Goal: Information Seeking & Learning: Learn about a topic

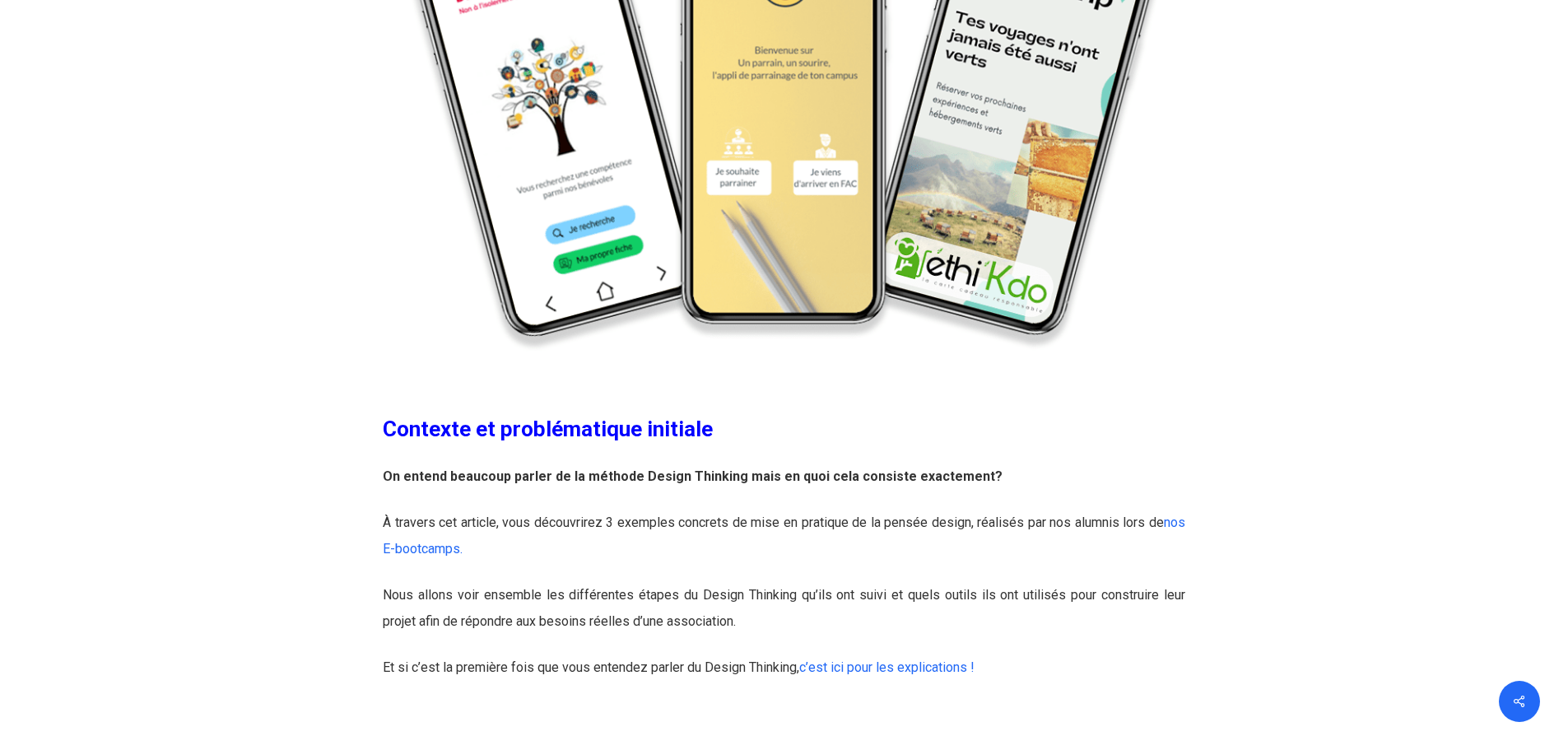
scroll to position [577, 0]
click at [436, 546] on link "nos E-bootcamps." at bounding box center [784, 535] width 802 height 42
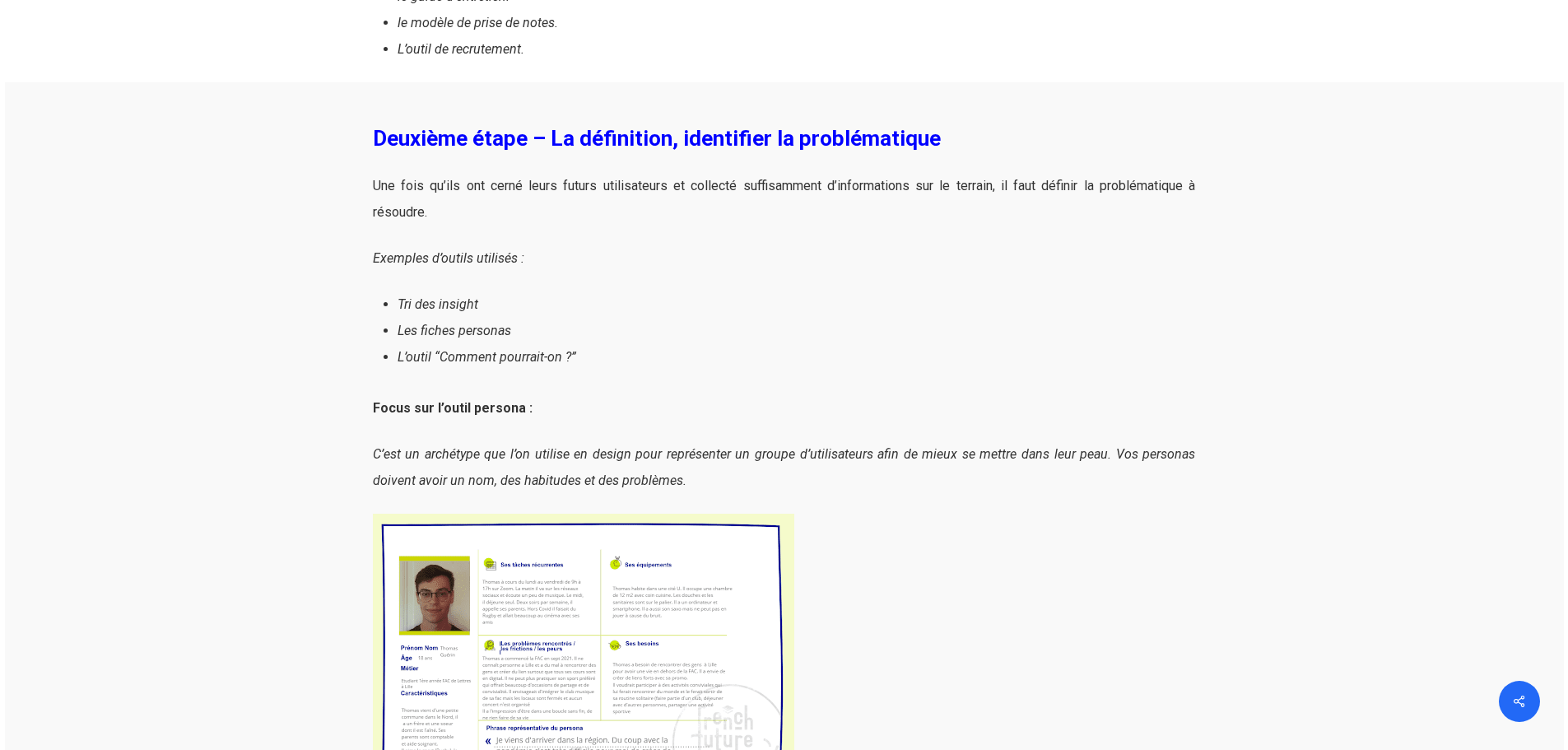
scroll to position [2882, 0]
